Goal: Information Seeking & Learning: Learn about a topic

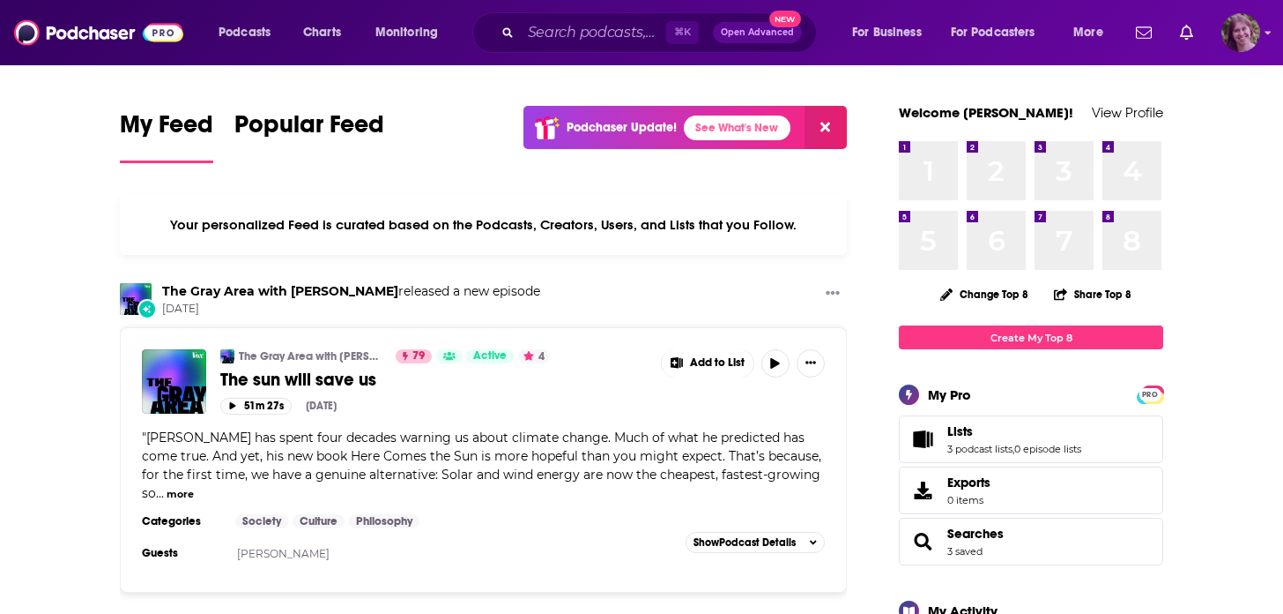
click at [1244, 35] on img "Logged in as bellagibb" at bounding box center [1241, 32] width 39 height 39
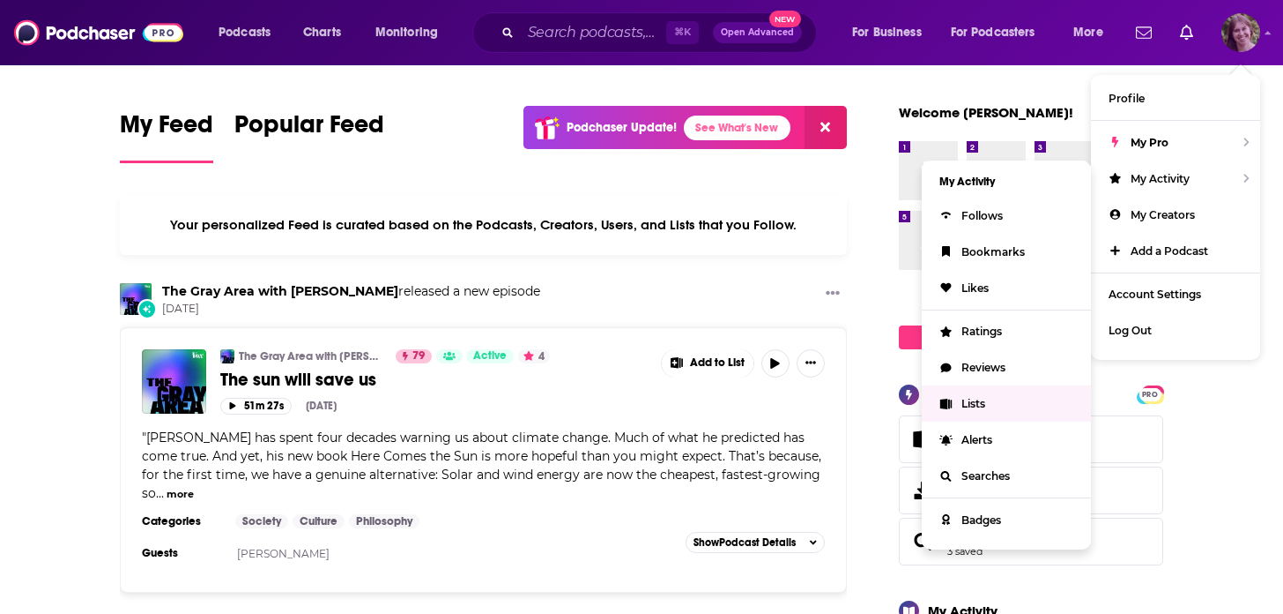
click at [1000, 408] on link "Lists" at bounding box center [1006, 403] width 169 height 36
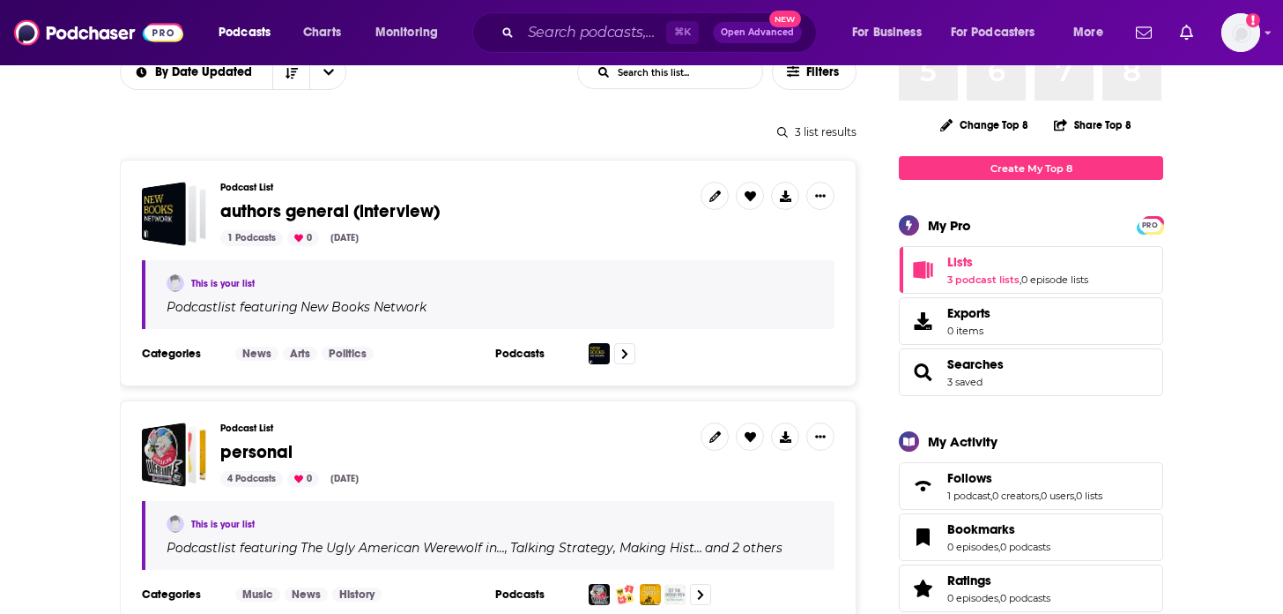
scroll to position [183, 0]
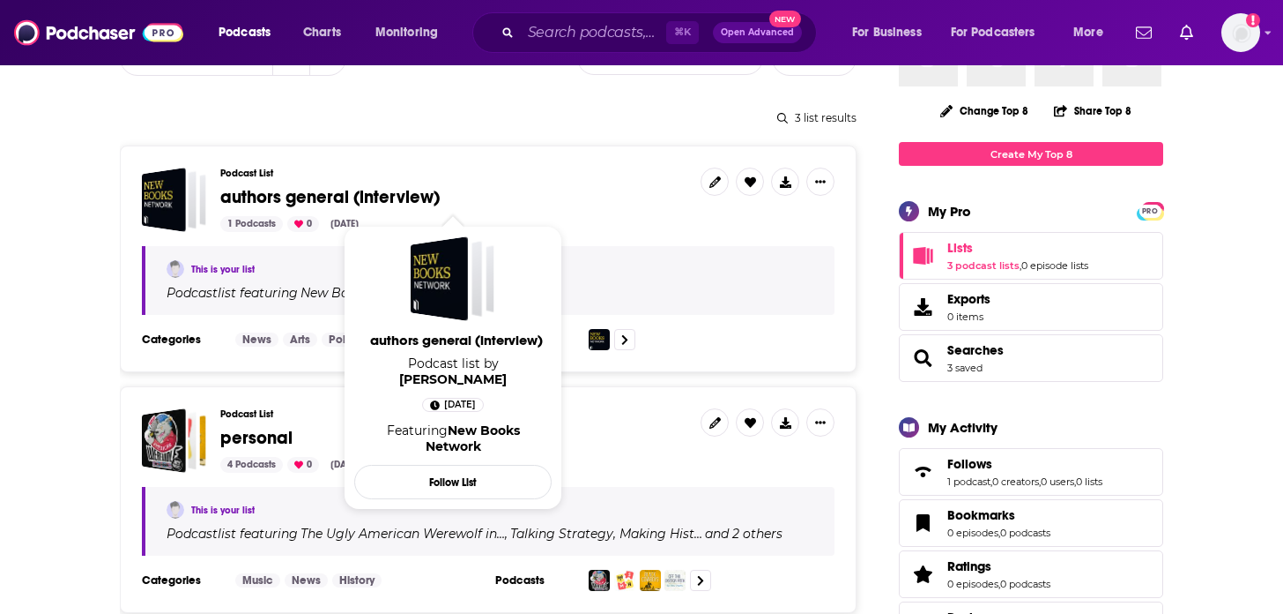
click at [357, 193] on span "authors general (interview)" at bounding box center [329, 197] width 219 height 22
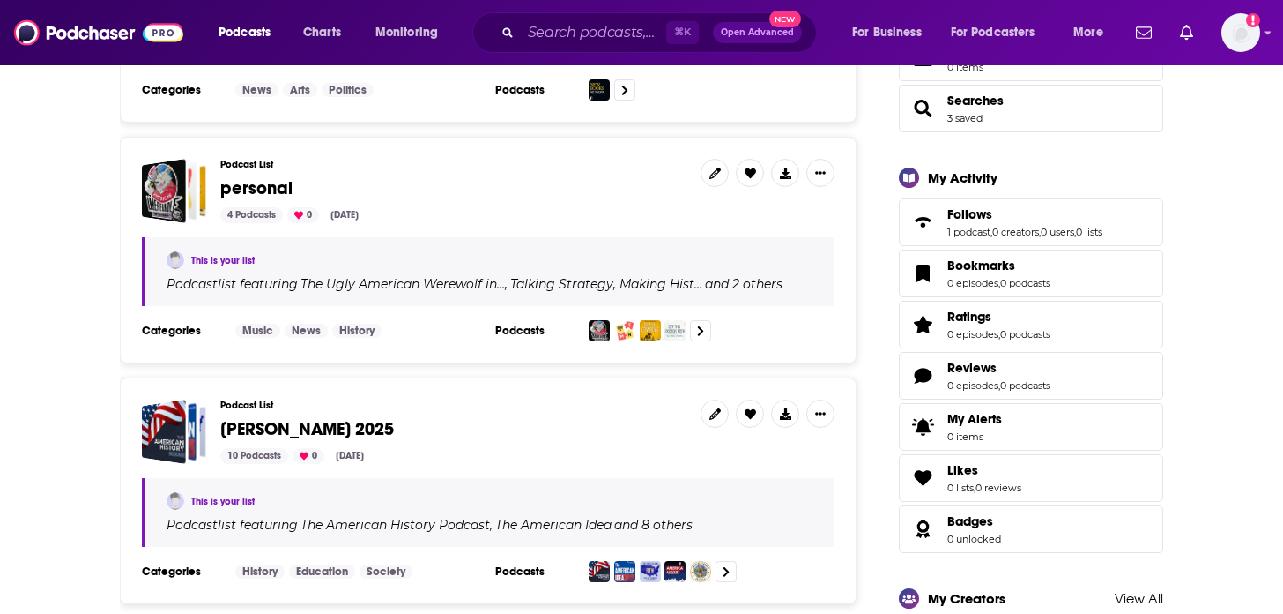
scroll to position [589, 0]
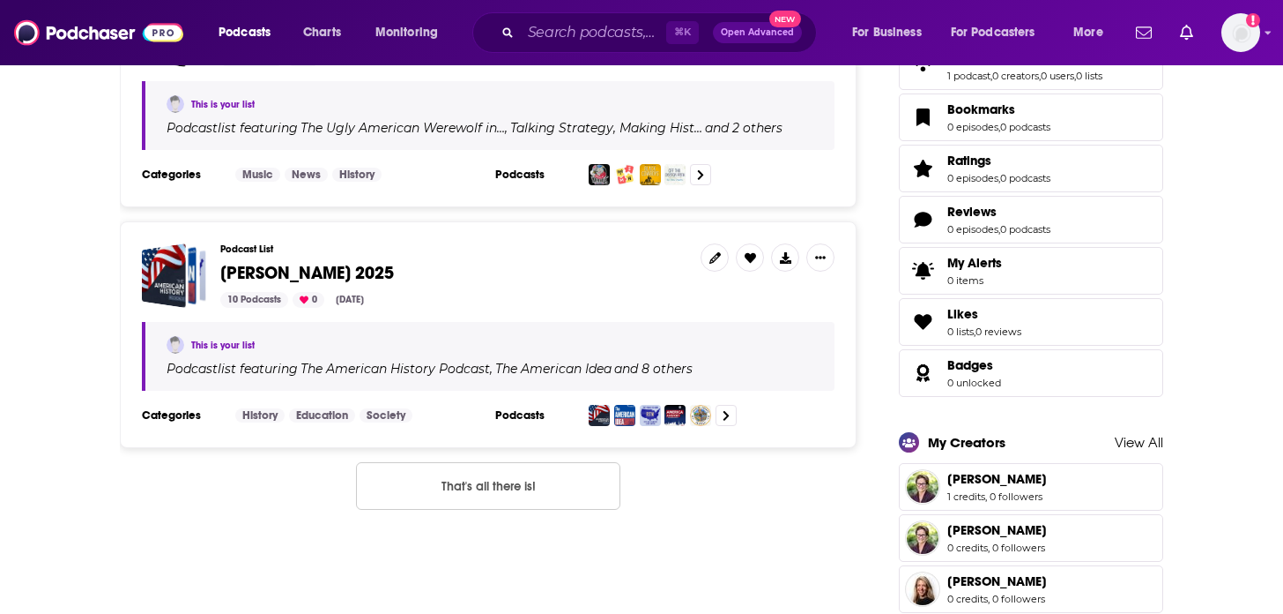
click at [251, 264] on span "[PERSON_NAME] 2025" at bounding box center [307, 273] width 174 height 22
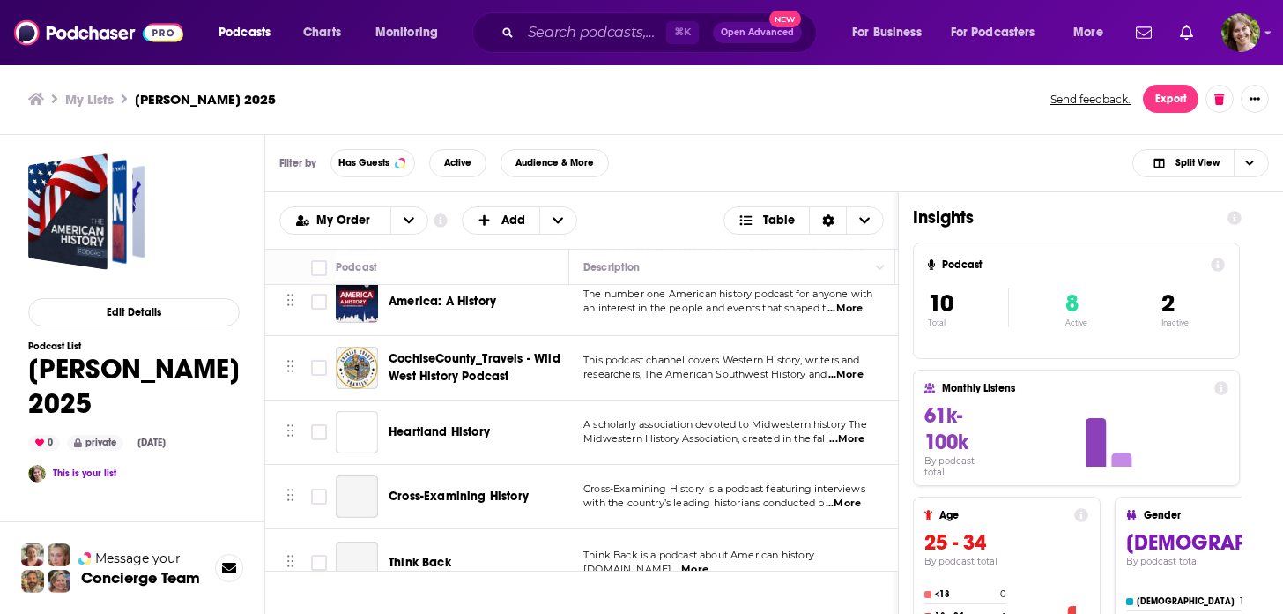
scroll to position [378, 0]
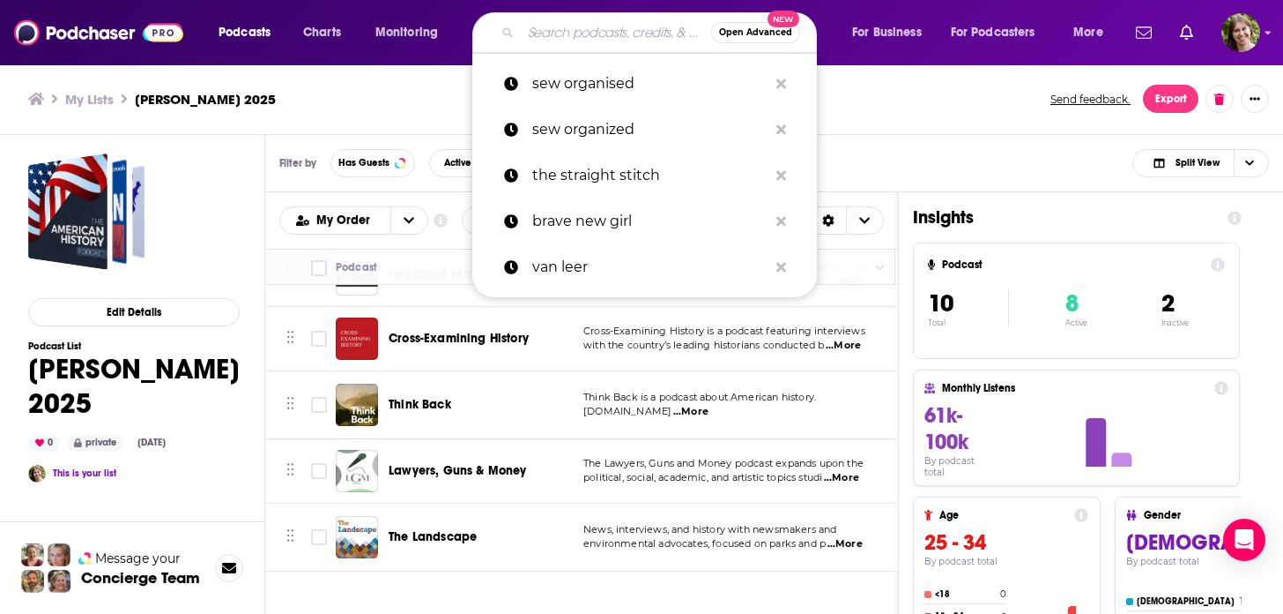
click at [583, 26] on input "Search podcasts, credits, & more..." at bounding box center [616, 33] width 190 height 28
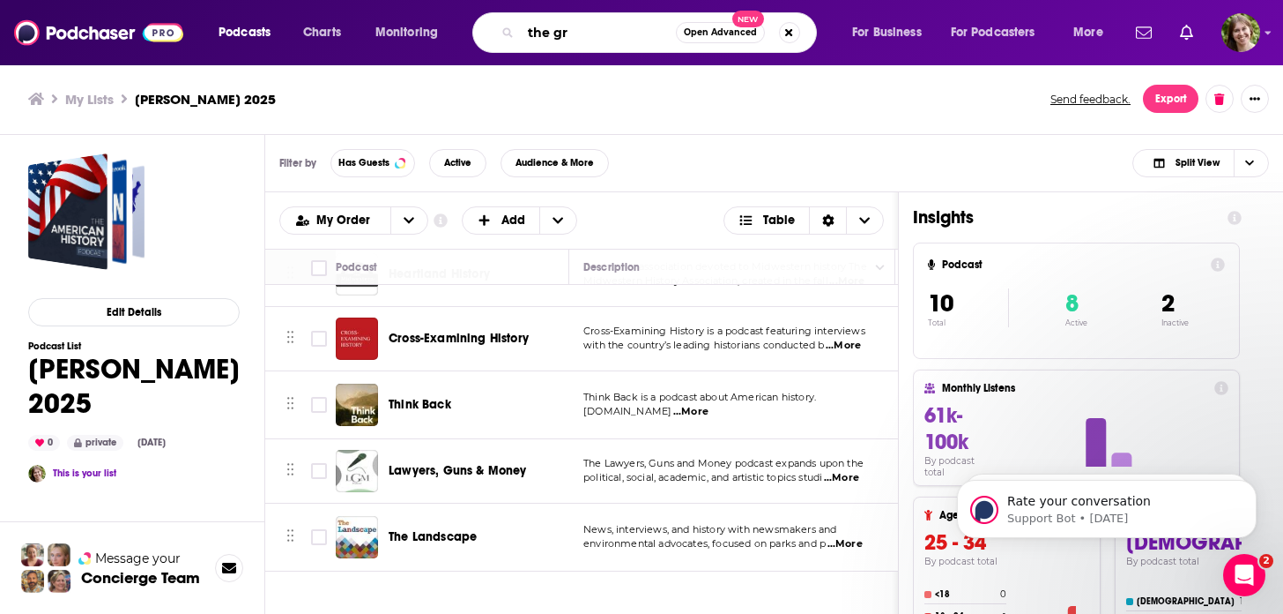
scroll to position [0, 0]
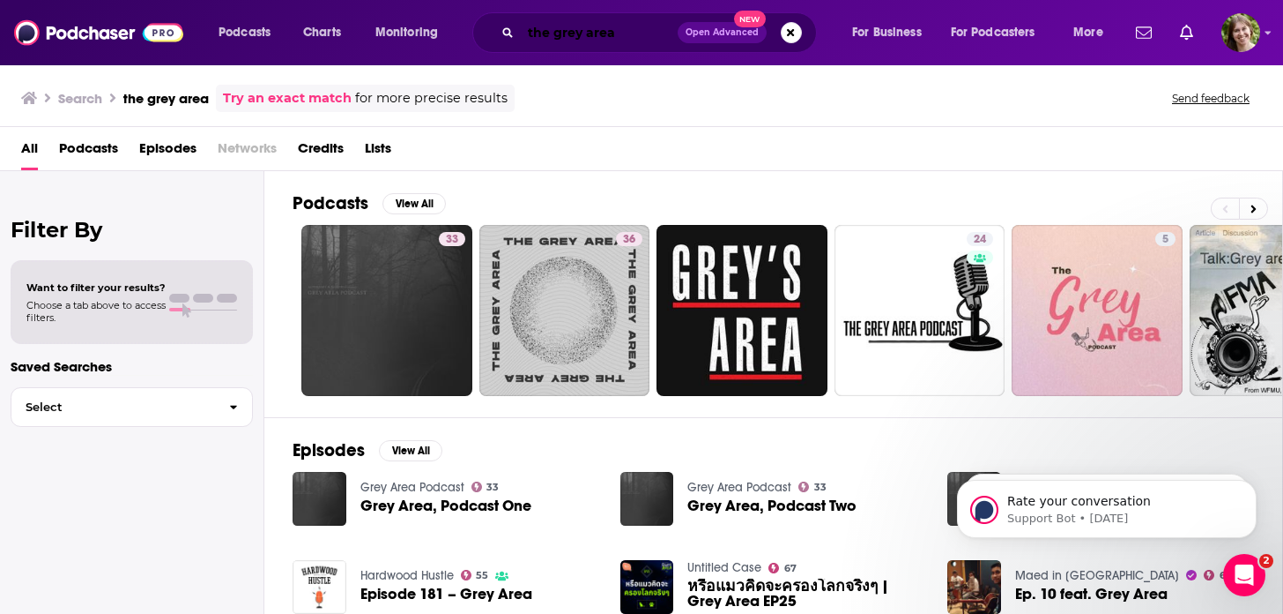
click at [570, 30] on input "the grey area" at bounding box center [599, 33] width 157 height 28
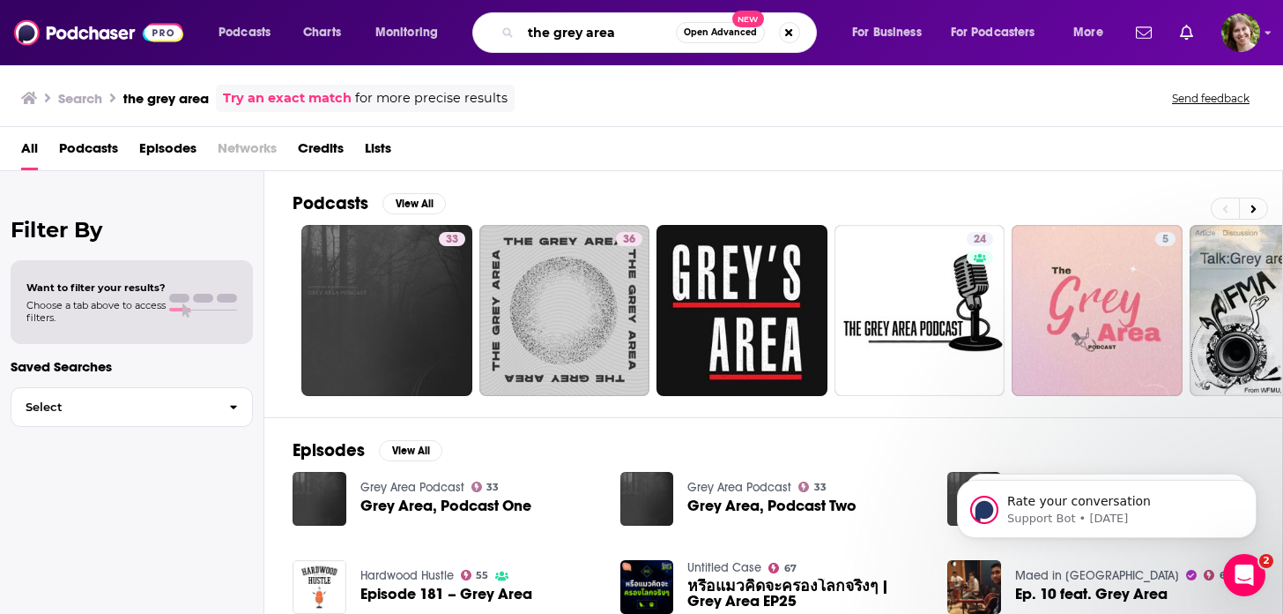
click at [570, 30] on input "the grey area" at bounding box center [598, 33] width 155 height 28
type input "the gray area"
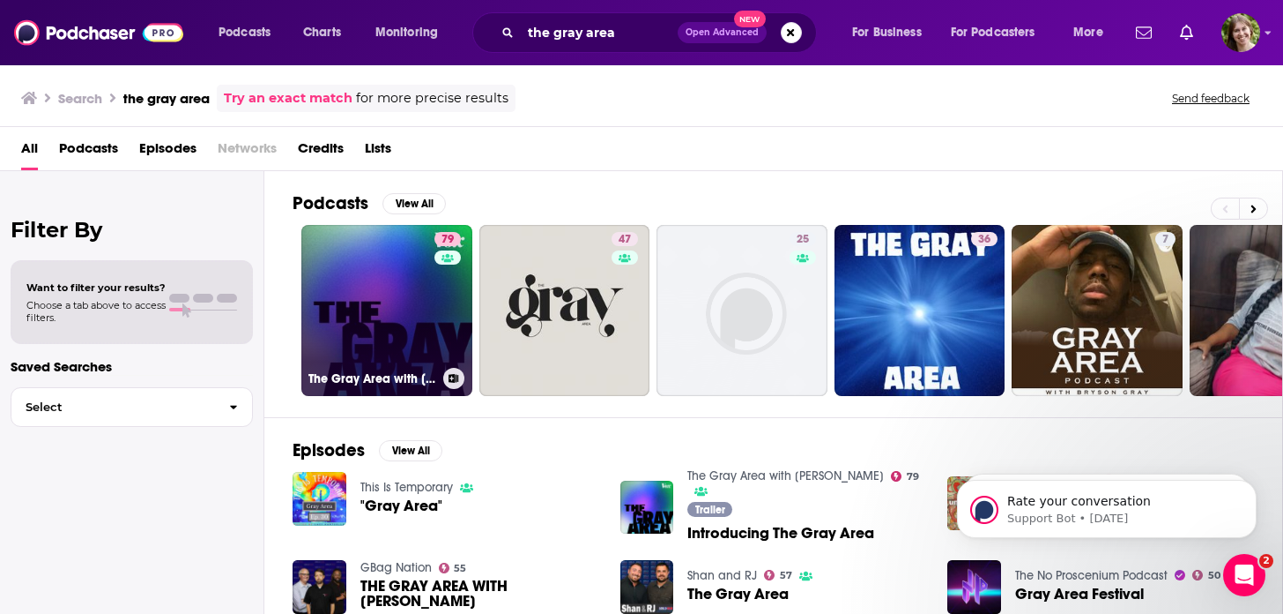
click at [376, 323] on link "79 The Gray Area with [PERSON_NAME]" at bounding box center [386, 310] width 171 height 171
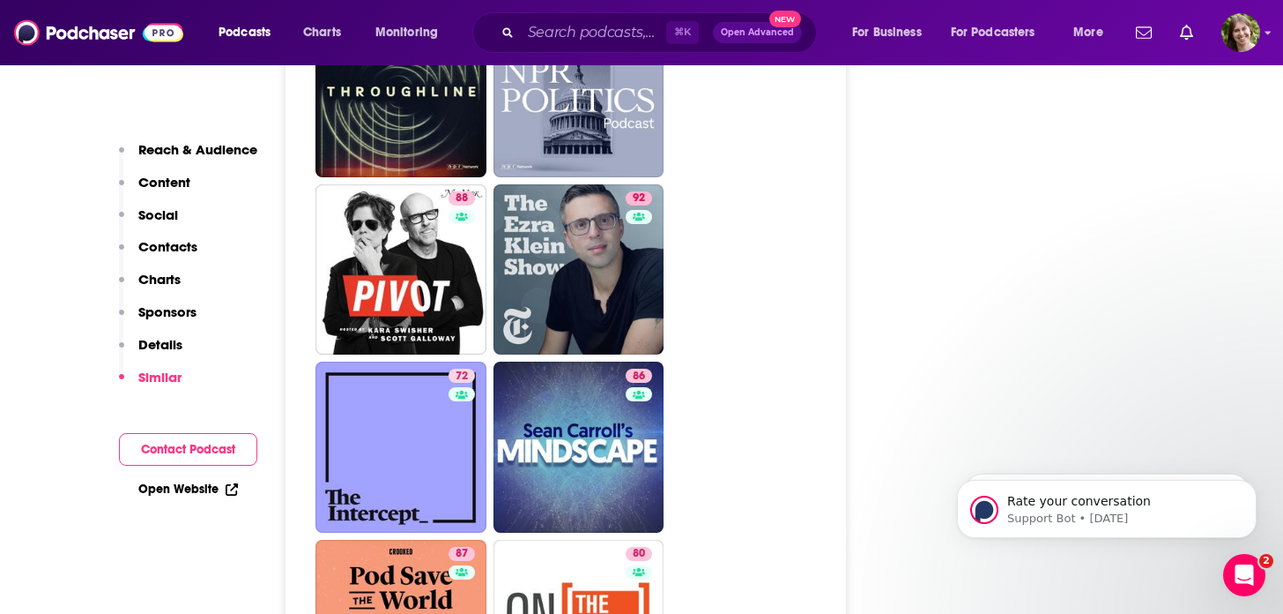
scroll to position [5557, 0]
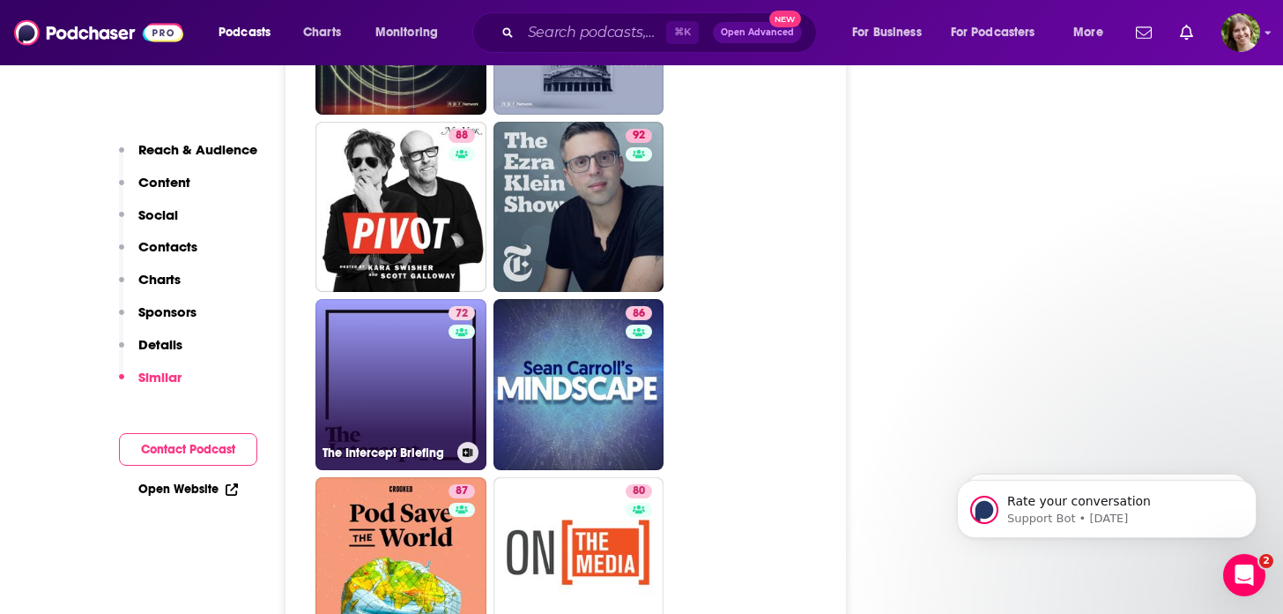
click at [390, 299] on link "72 The Intercept Briefing" at bounding box center [401, 384] width 171 height 171
type input "[URL][DOMAIN_NAME]"
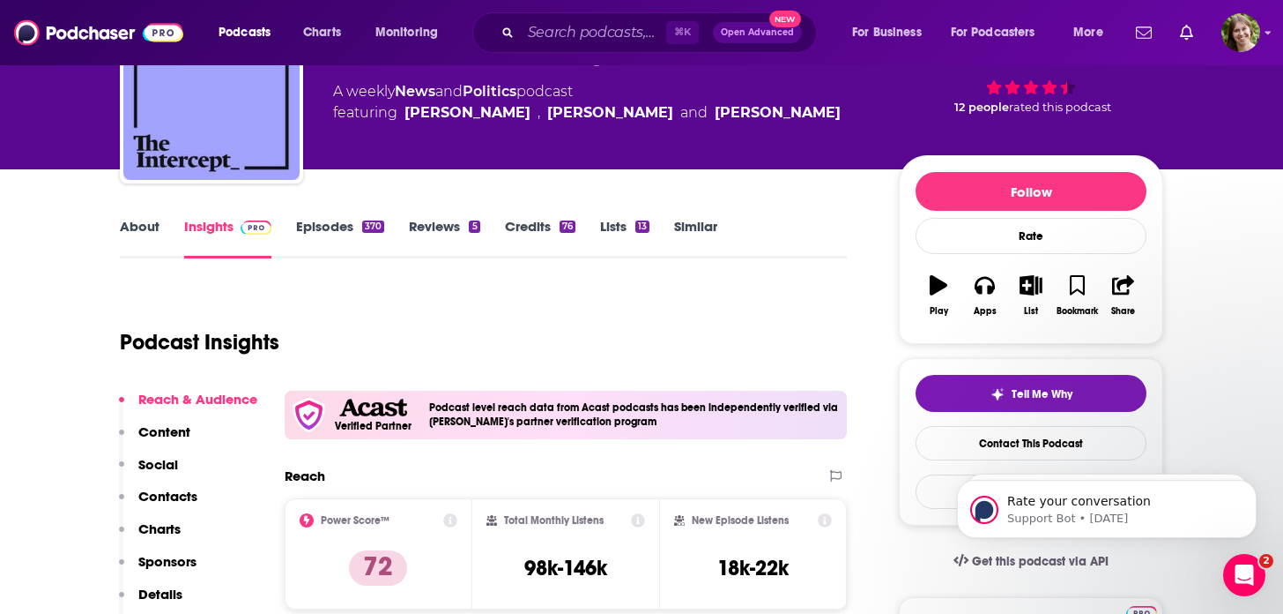
scroll to position [108, 0]
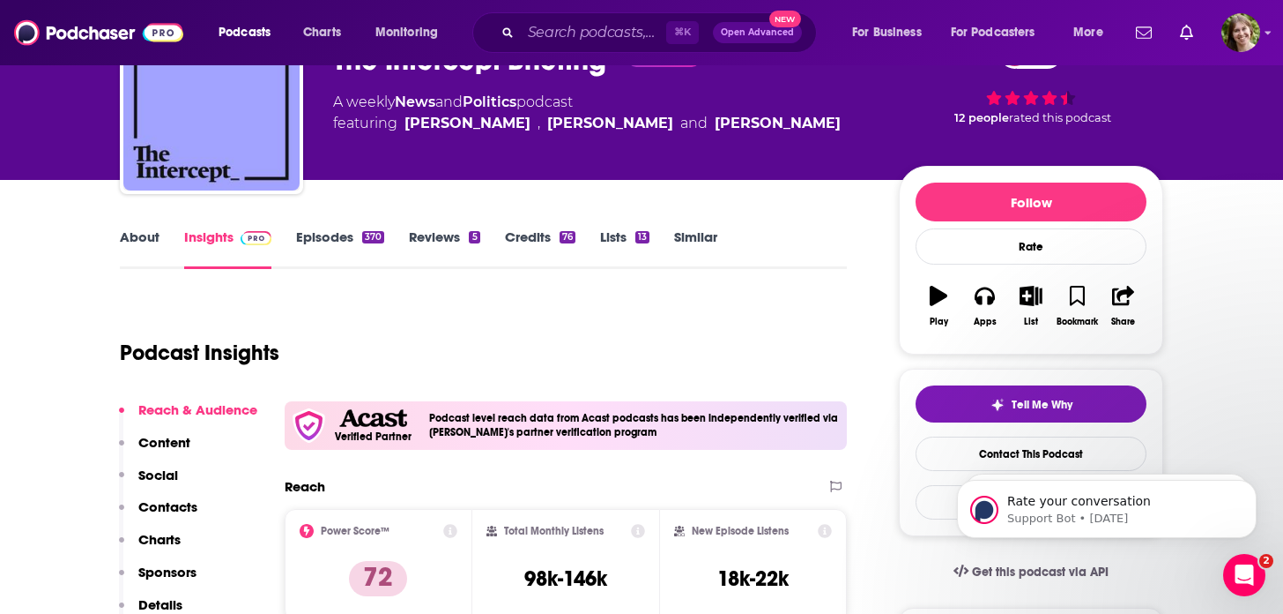
click at [144, 234] on link "About" at bounding box center [140, 248] width 40 height 41
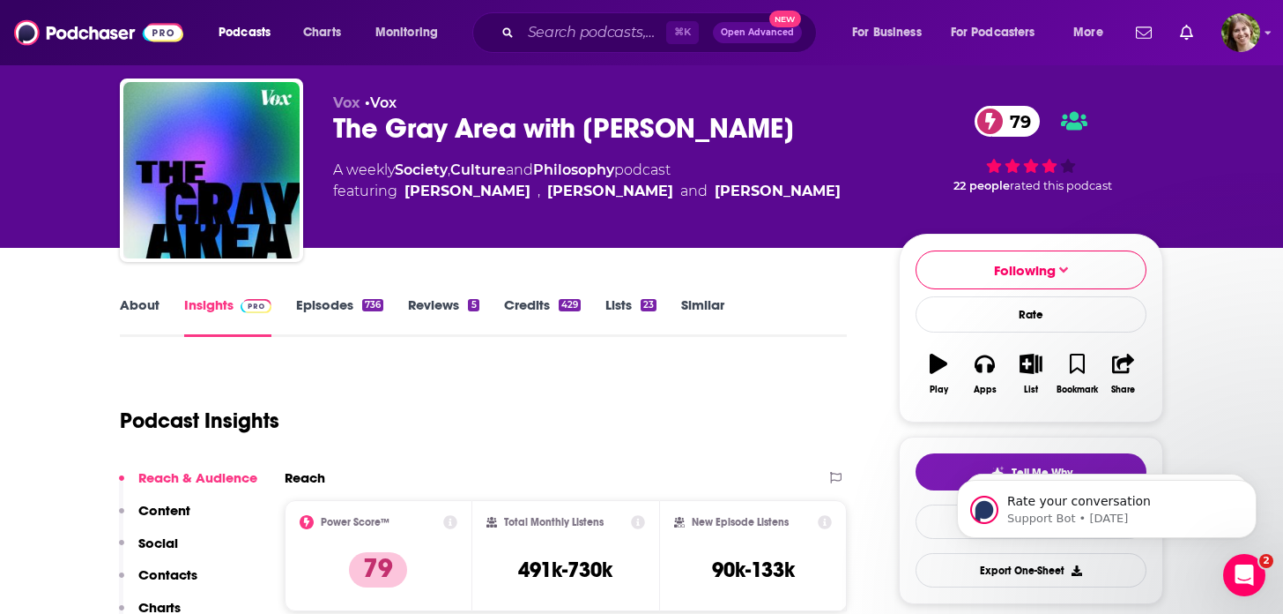
scroll to position [72, 0]
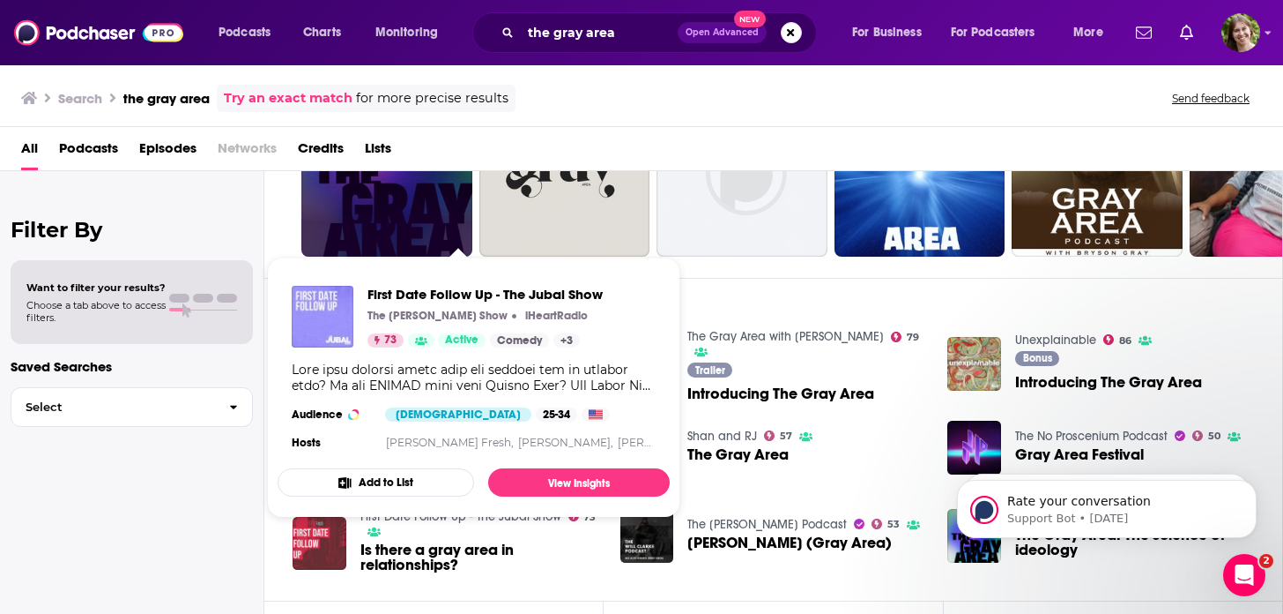
scroll to position [62, 0]
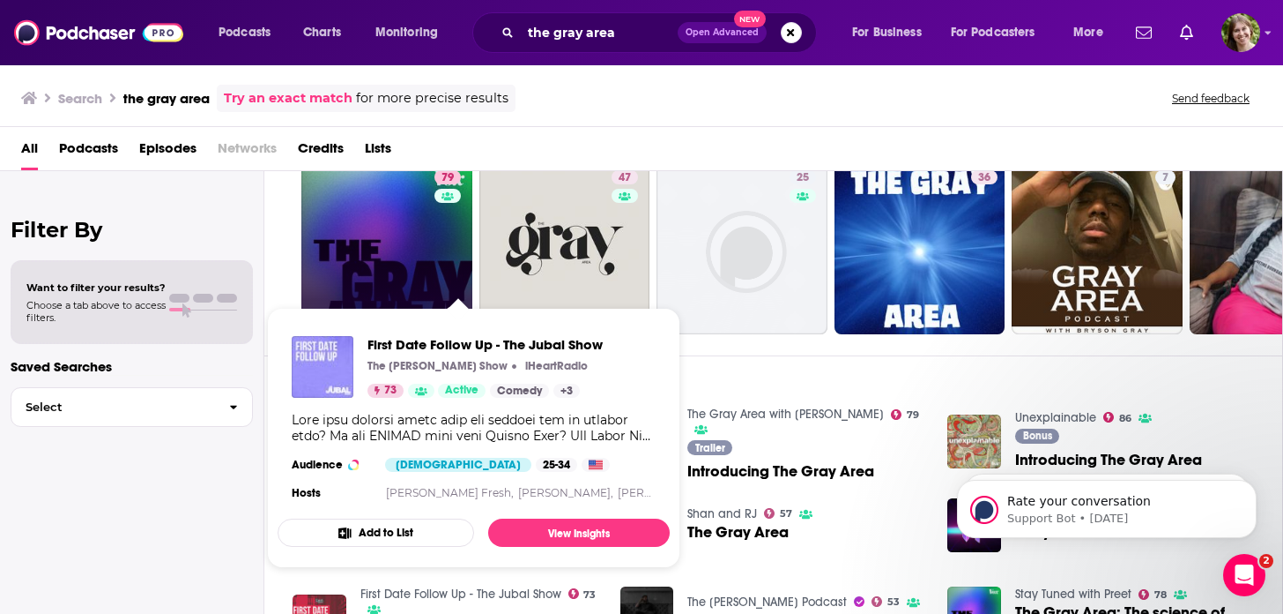
click at [356, 236] on link "79 The Gray Area with [PERSON_NAME]" at bounding box center [386, 248] width 171 height 171
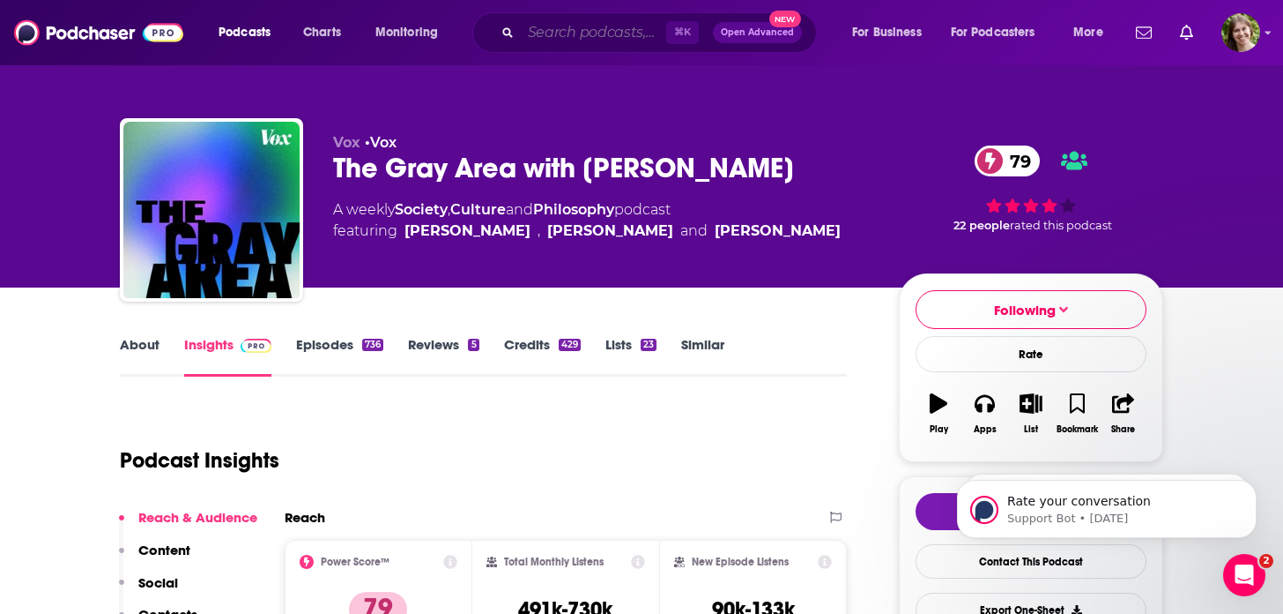
click at [623, 29] on input "Search podcasts, credits, & more..." at bounding box center [593, 33] width 145 height 28
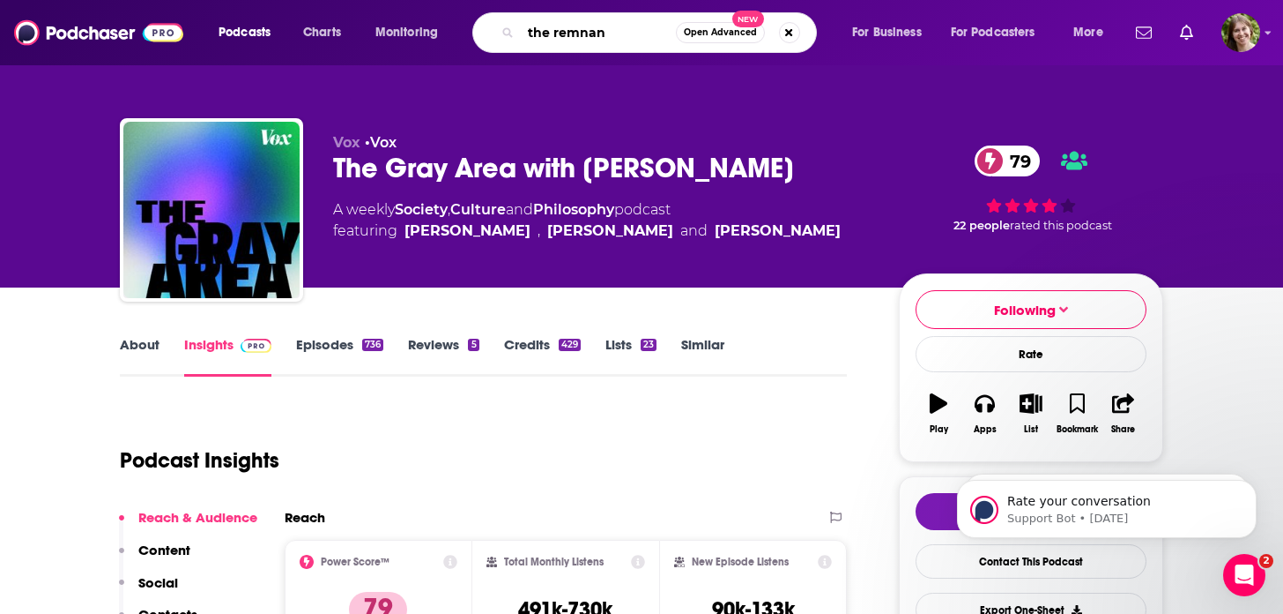
type input "the remnant"
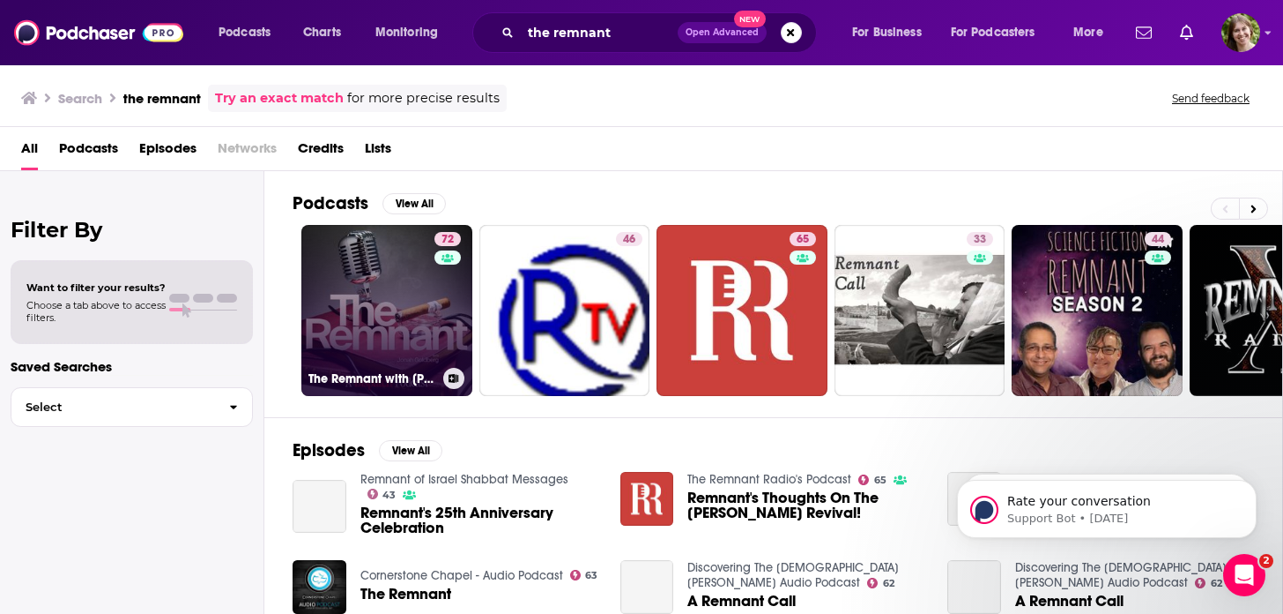
click at [435, 269] on div "72" at bounding box center [450, 300] width 31 height 136
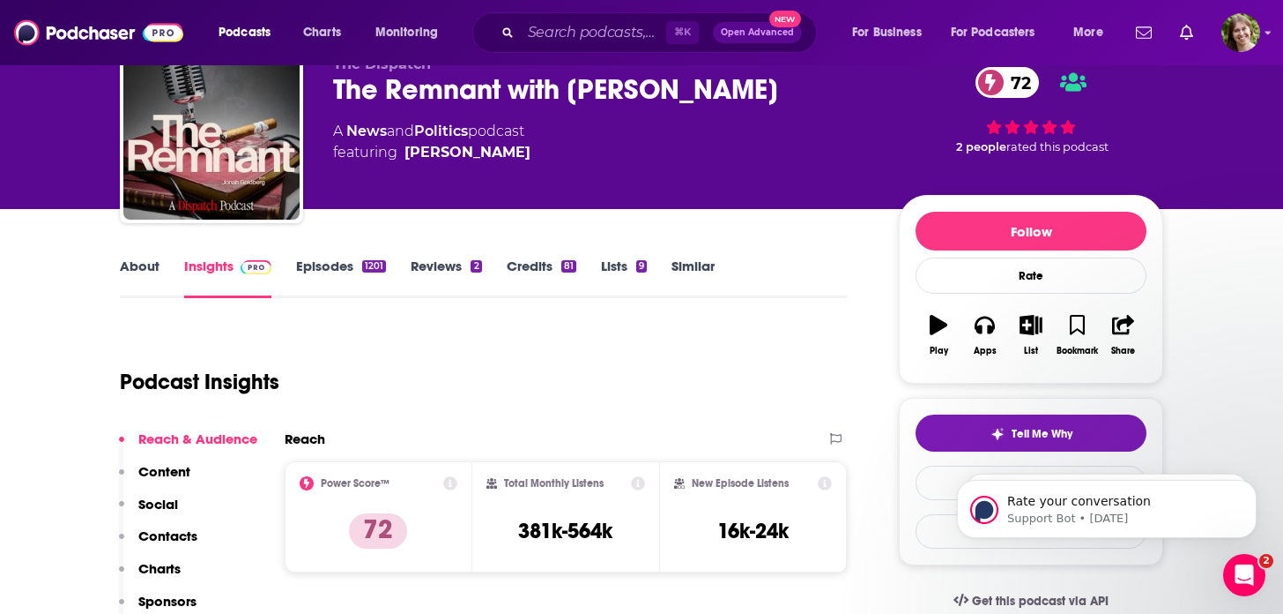
scroll to position [76, 0]
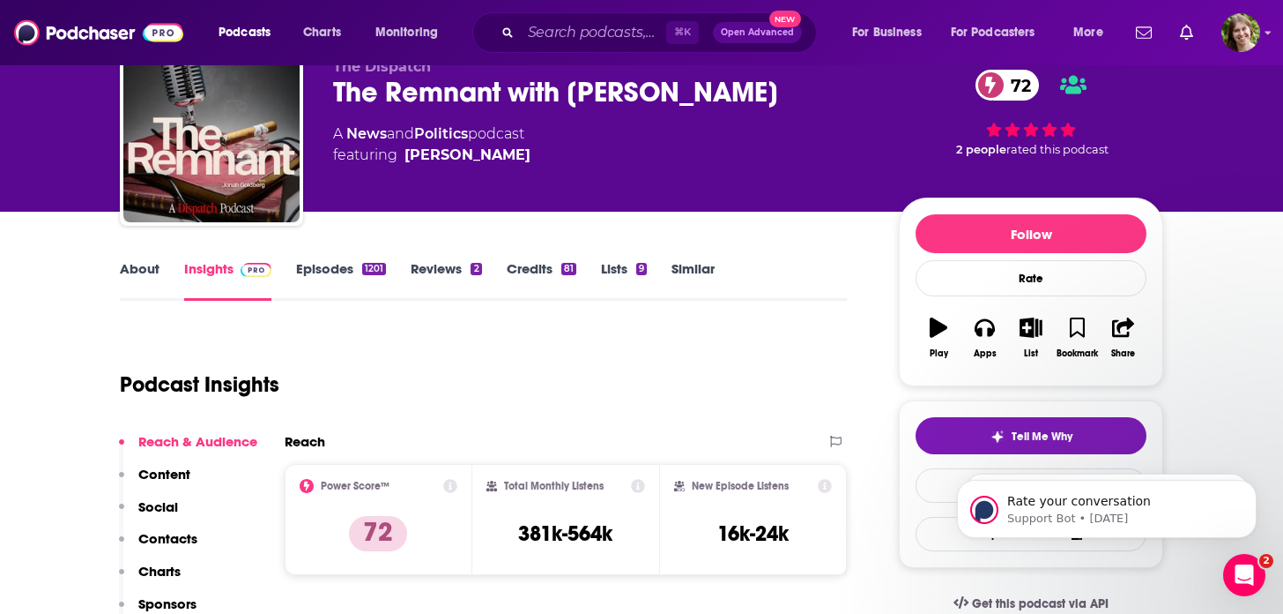
click at [326, 271] on link "Episodes 1201" at bounding box center [341, 280] width 90 height 41
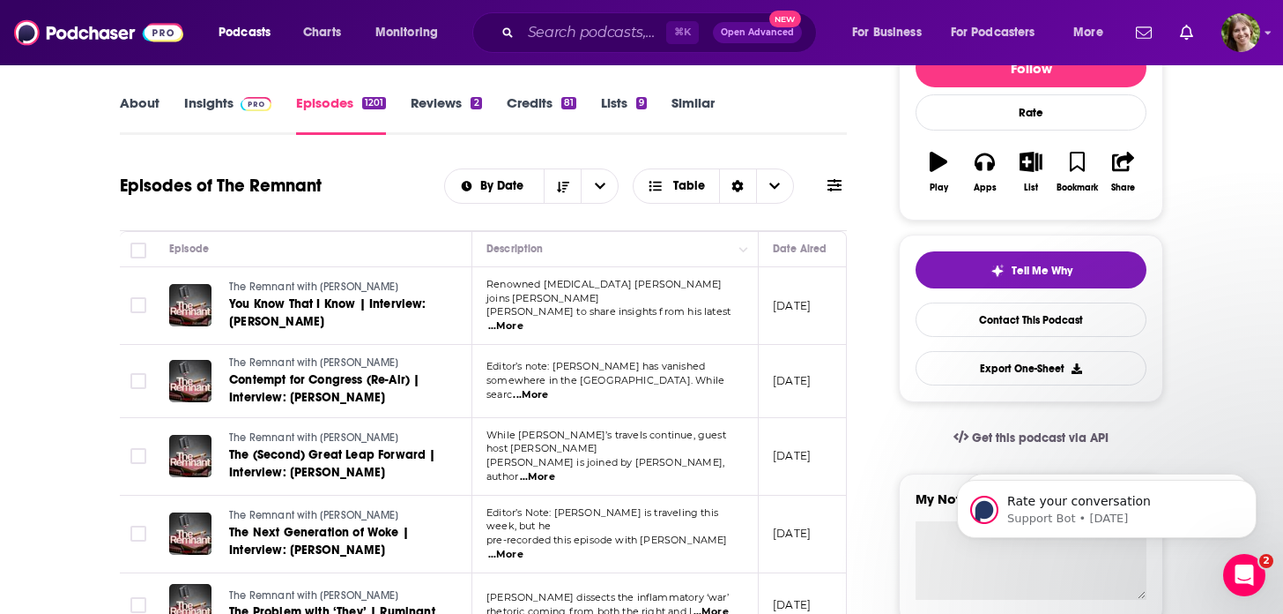
scroll to position [275, 0]
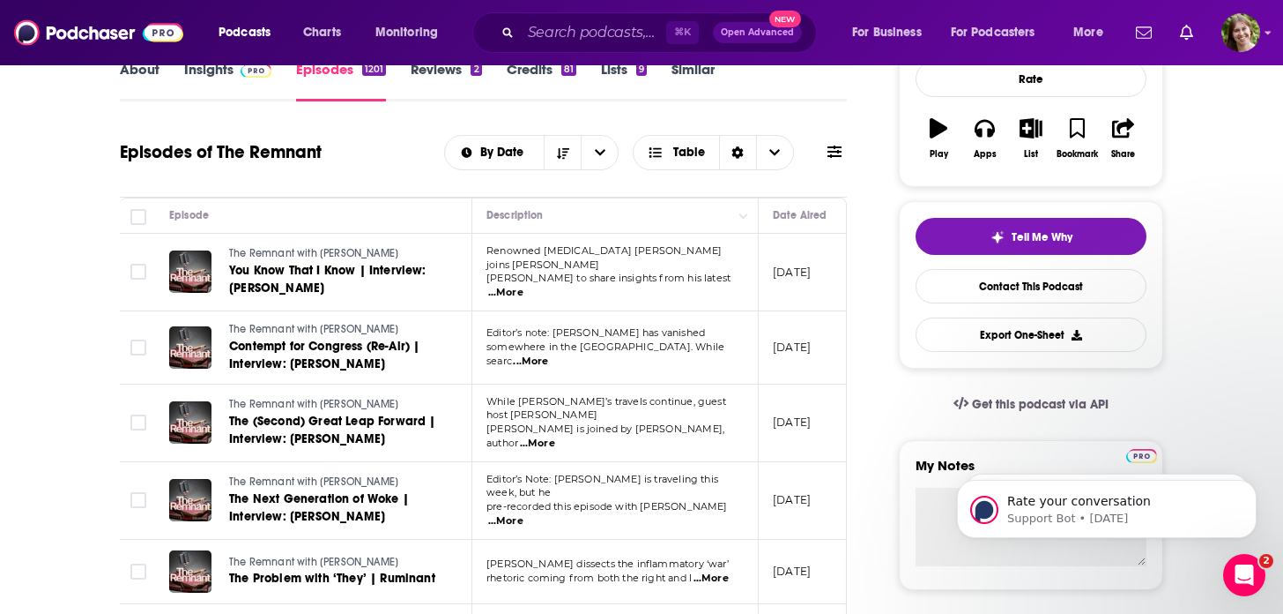
click at [524, 286] on span "...More" at bounding box center [505, 293] width 35 height 14
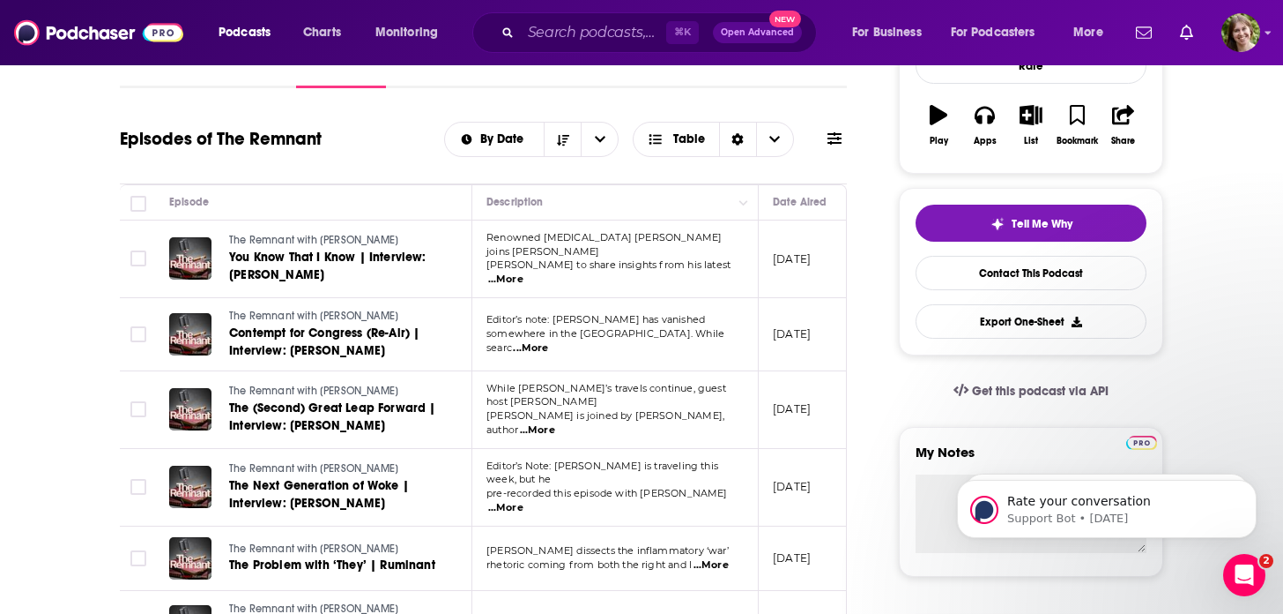
scroll to position [0, 0]
